Goal: Task Accomplishment & Management: Manage account settings

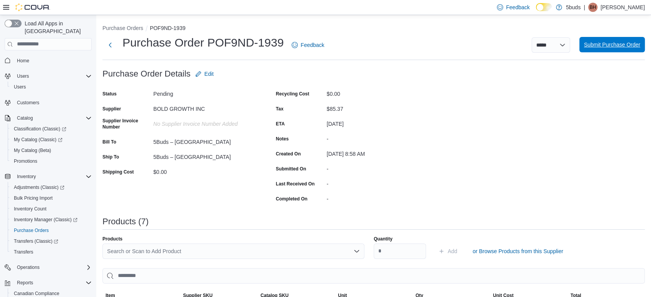
click at [636, 51] on span "Submit Purchase Order" at bounding box center [612, 44] width 56 height 15
